Goal: Browse casually

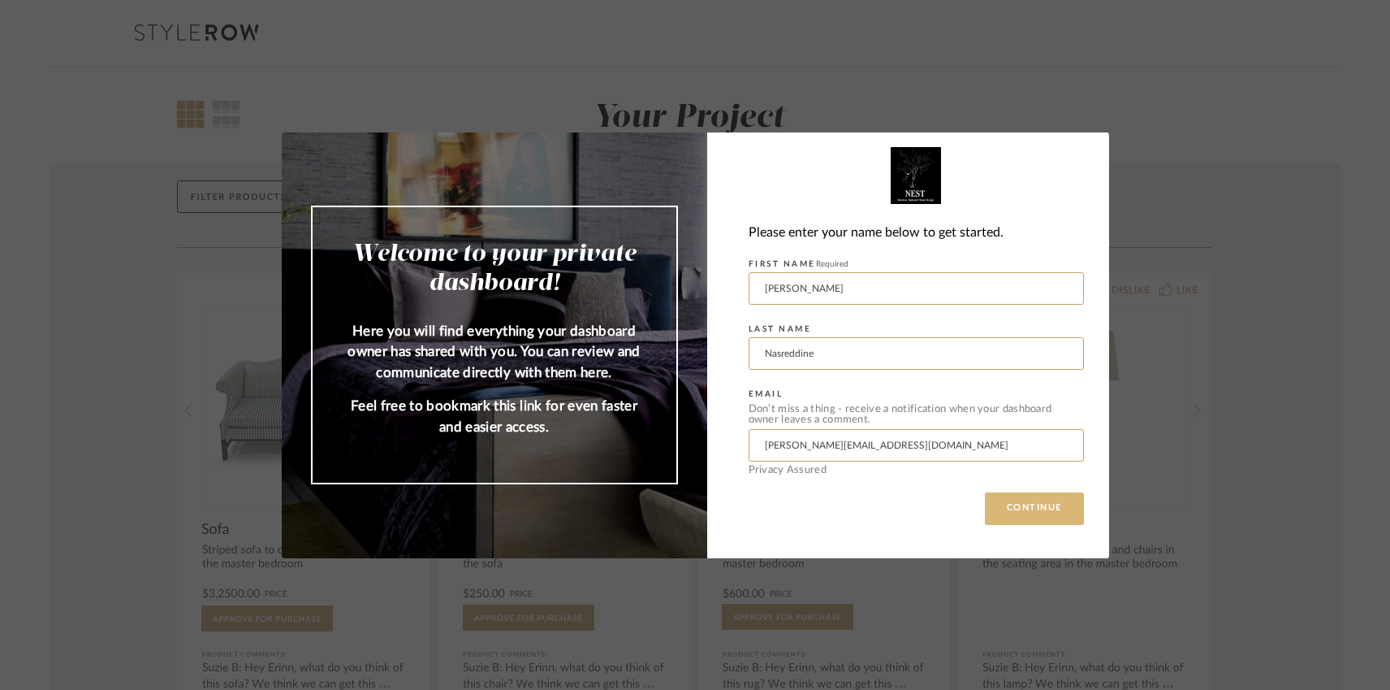
click at [1052, 492] on button "CONTINUE" at bounding box center [1034, 508] width 99 height 32
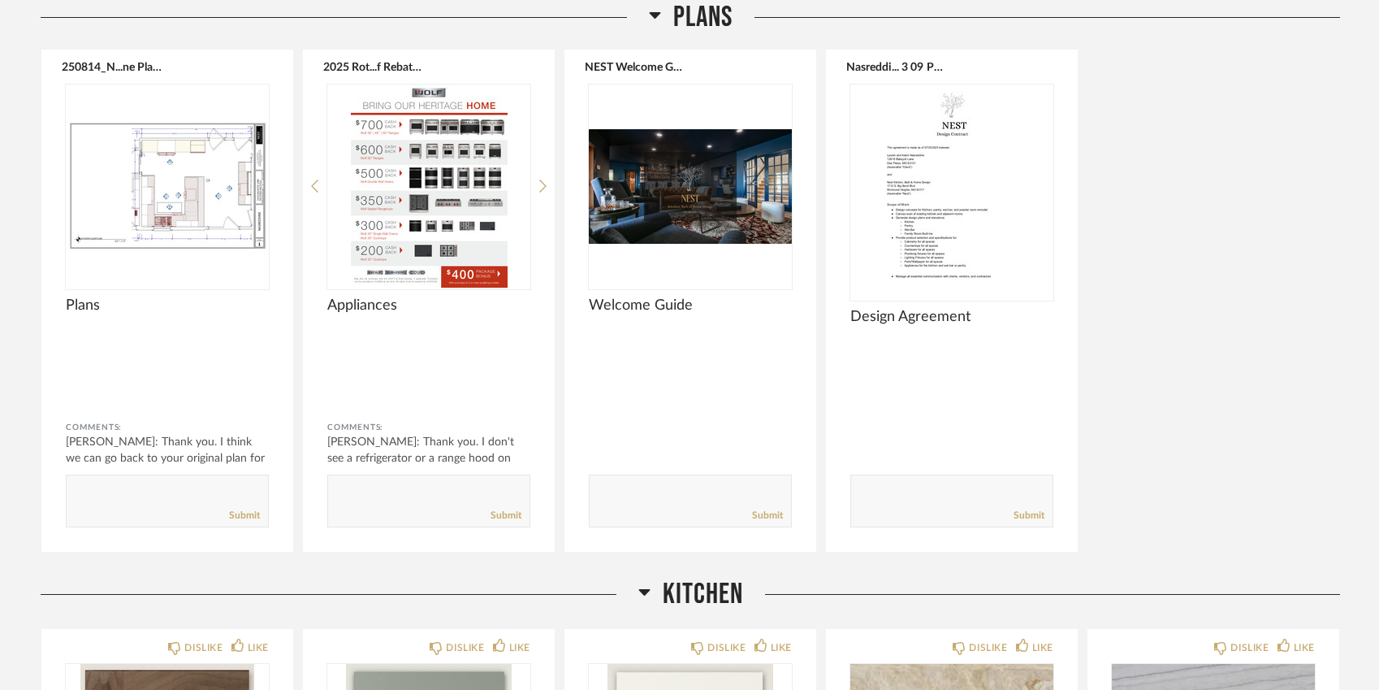
scroll to position [251, 0]
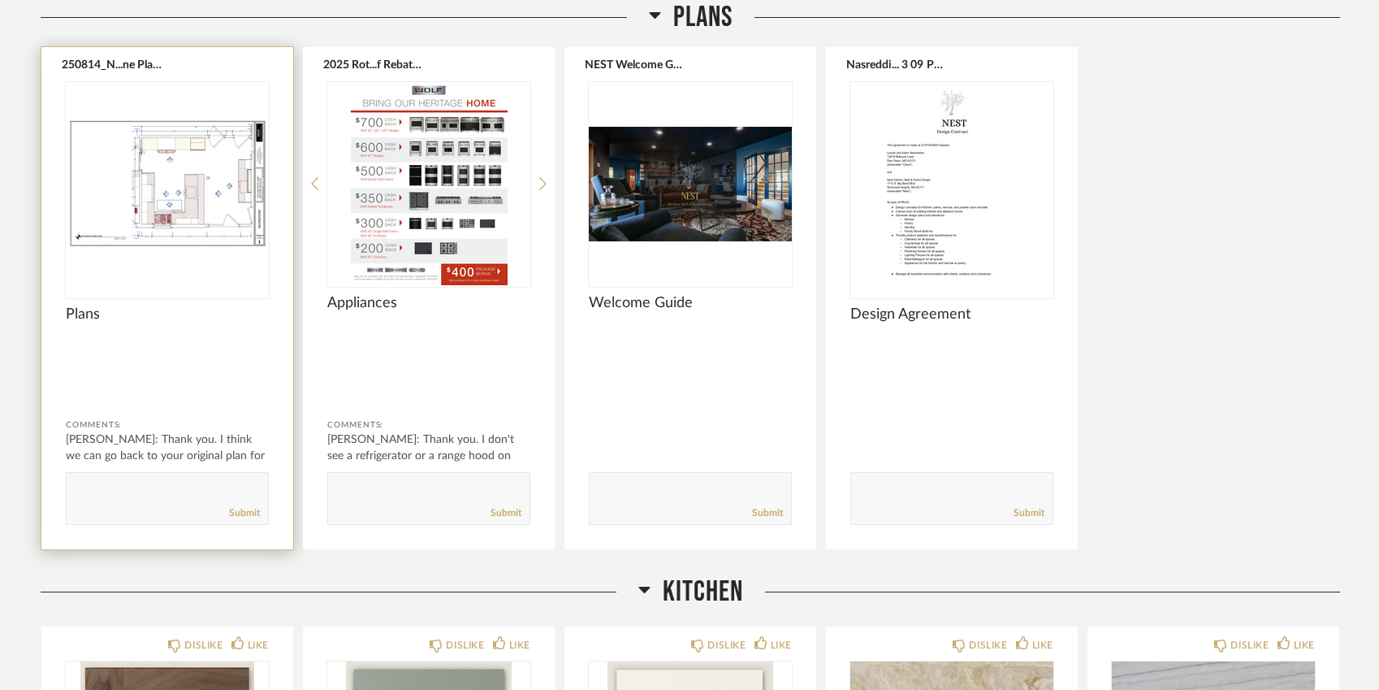
click at [207, 226] on img "0" at bounding box center [167, 183] width 203 height 203
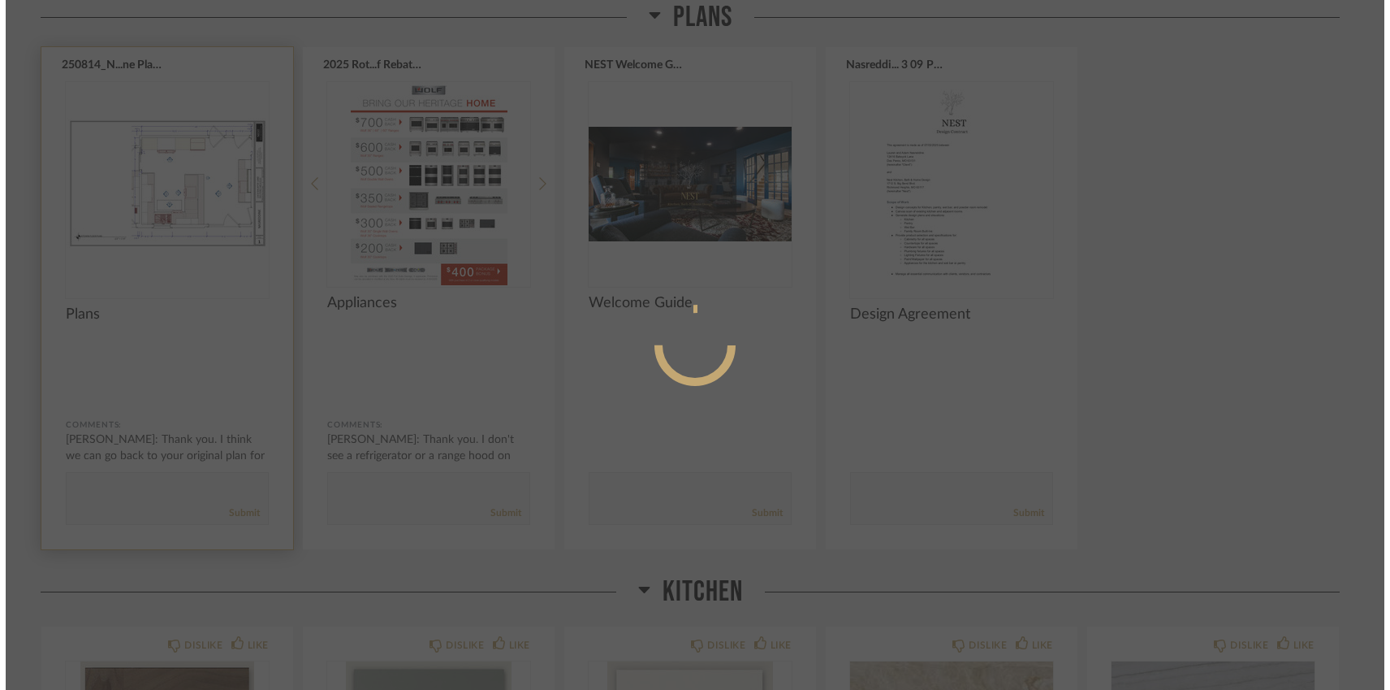
scroll to position [0, 0]
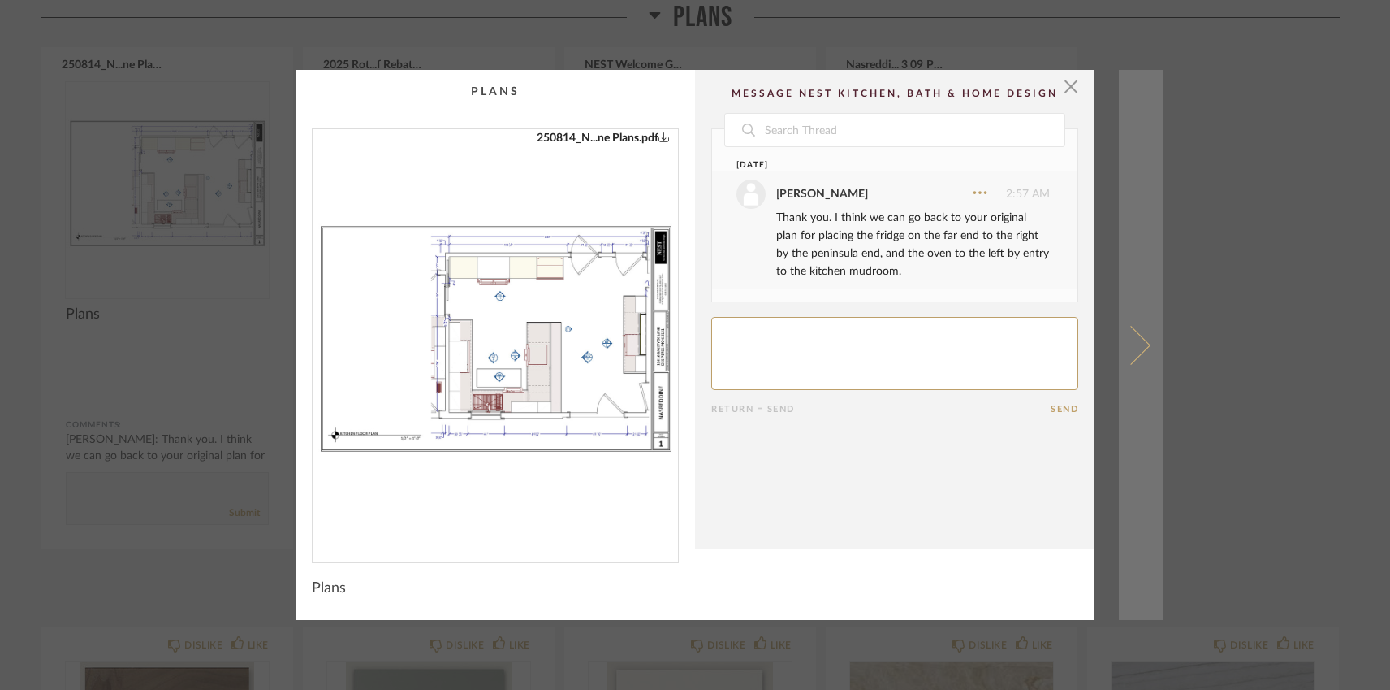
click at [1138, 348] on span at bounding box center [1131, 344] width 39 height 39
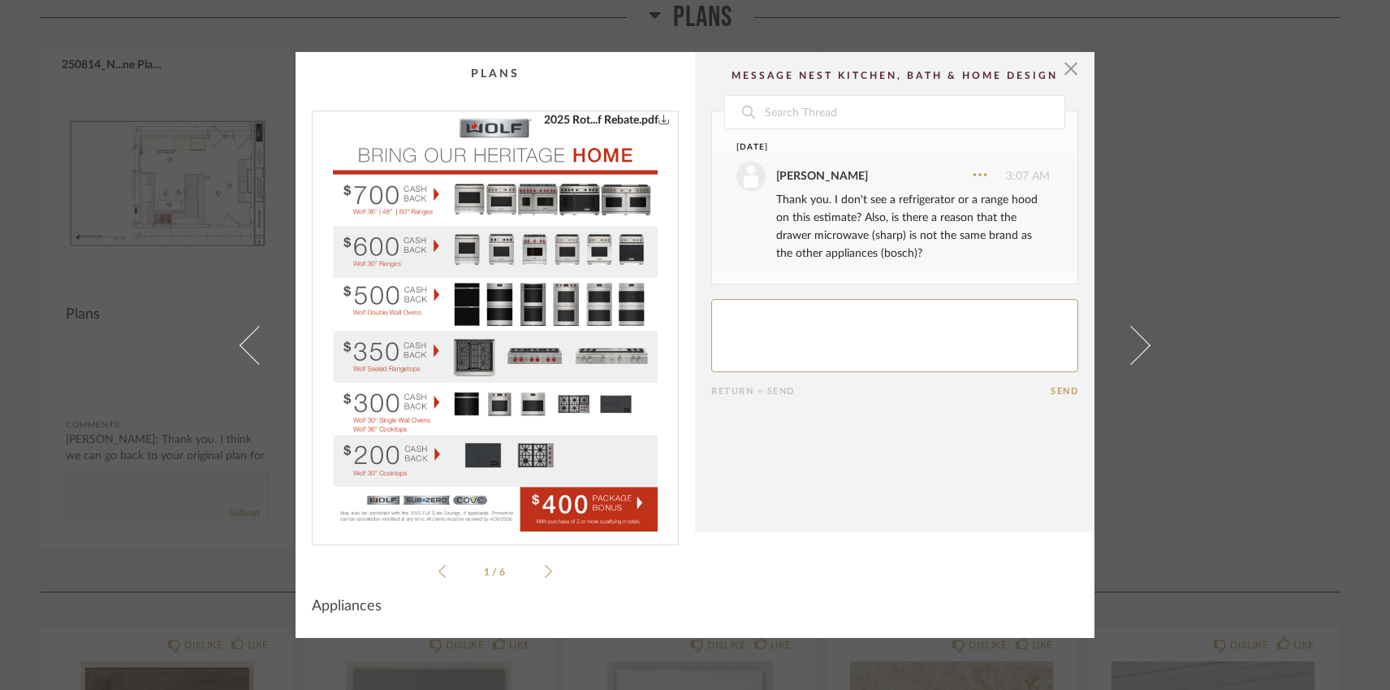
click at [1138, 348] on span at bounding box center [1131, 344] width 39 height 39
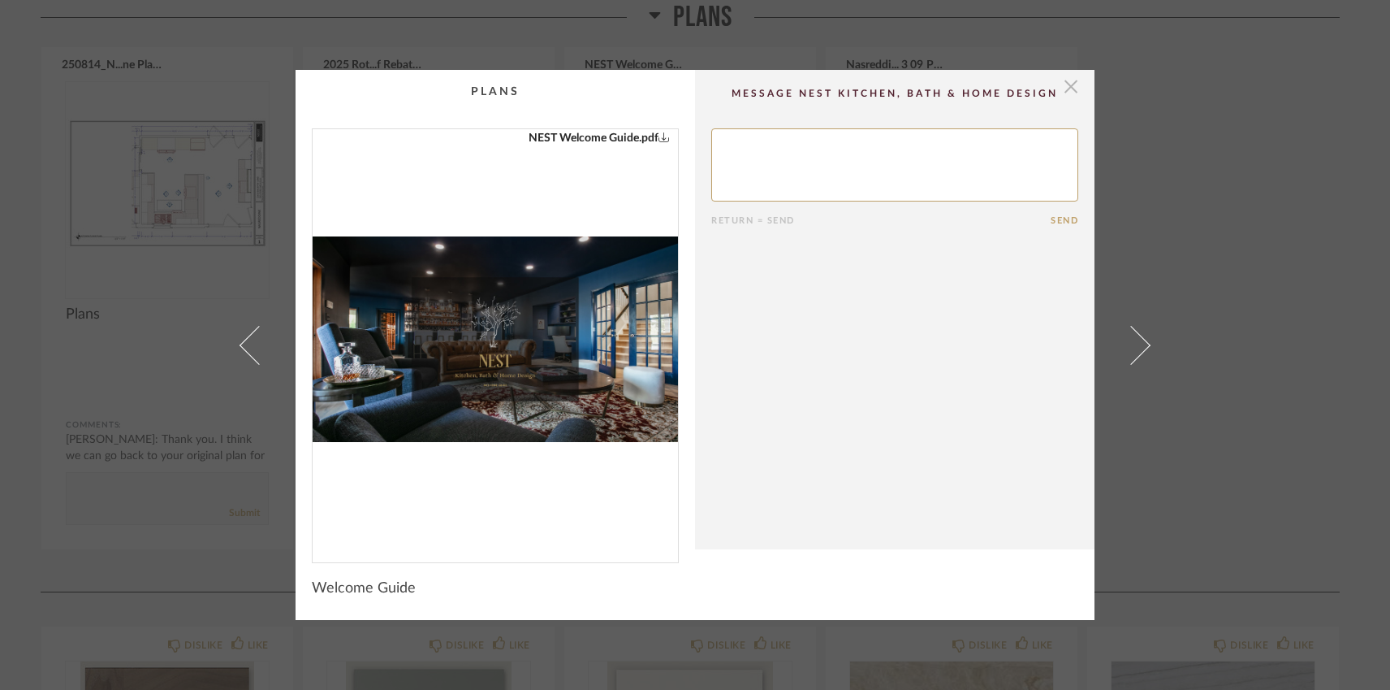
click at [1067, 94] on span "button" at bounding box center [1071, 86] width 32 height 32
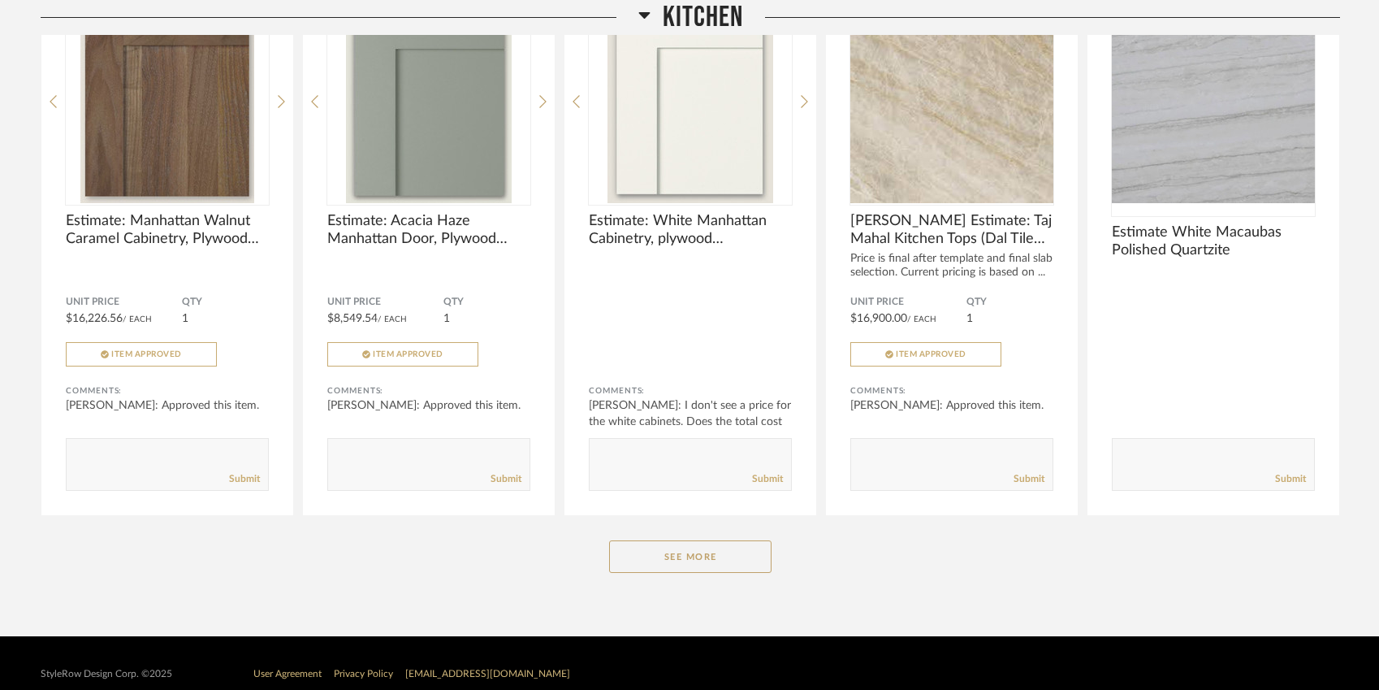
scroll to position [934, 0]
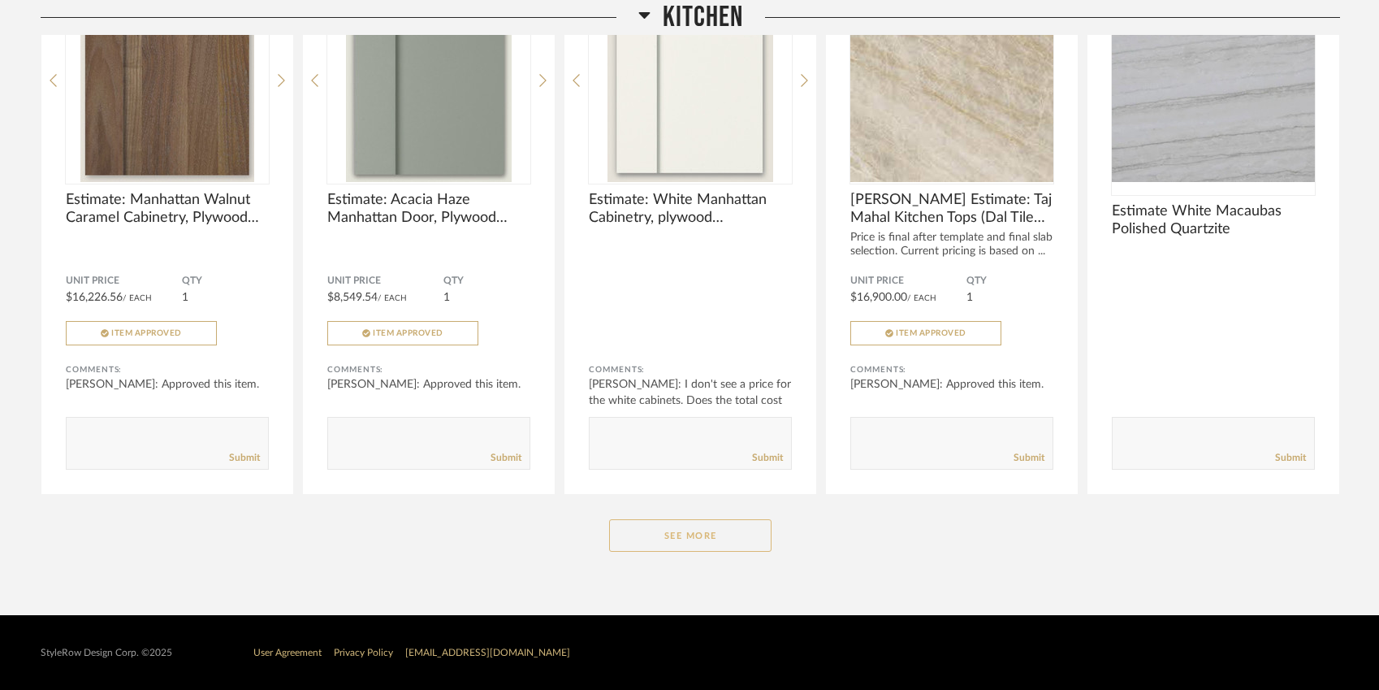
click at [673, 528] on button "See More" at bounding box center [690, 535] width 162 height 32
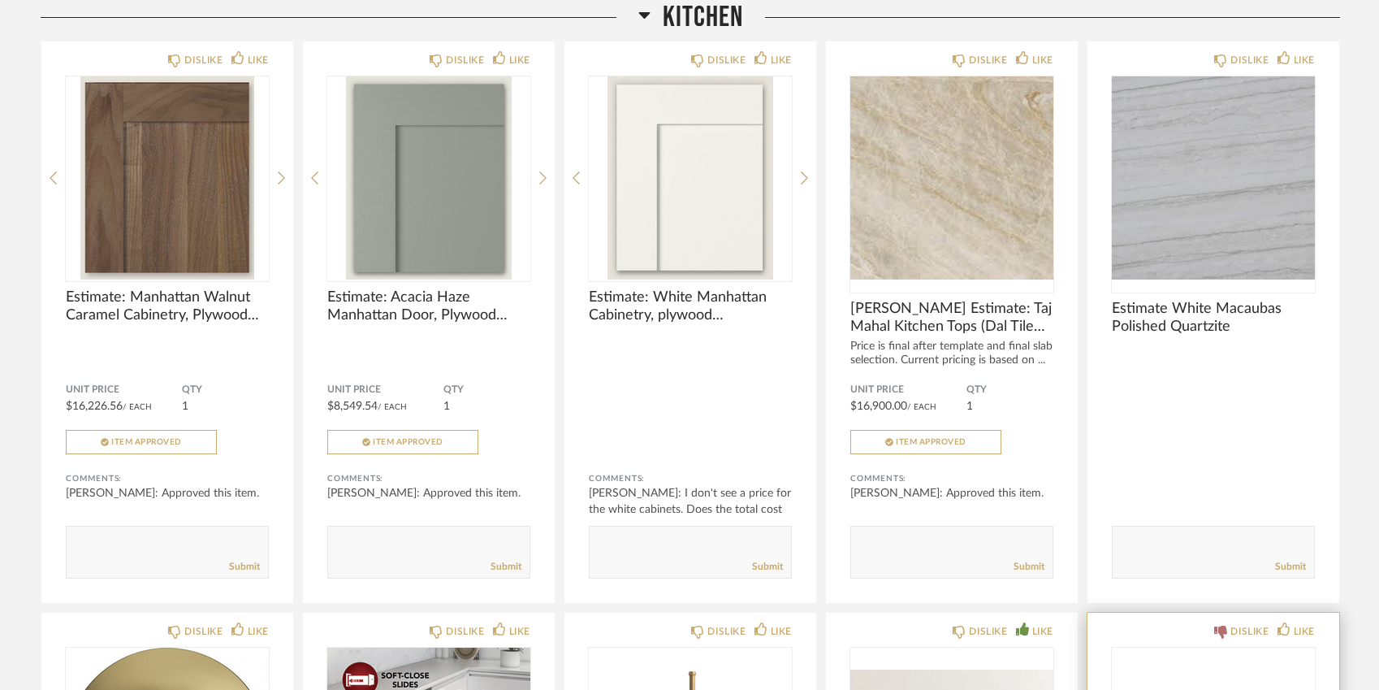
scroll to position [589, 0]
